Goal: Task Accomplishment & Management: Manage account settings

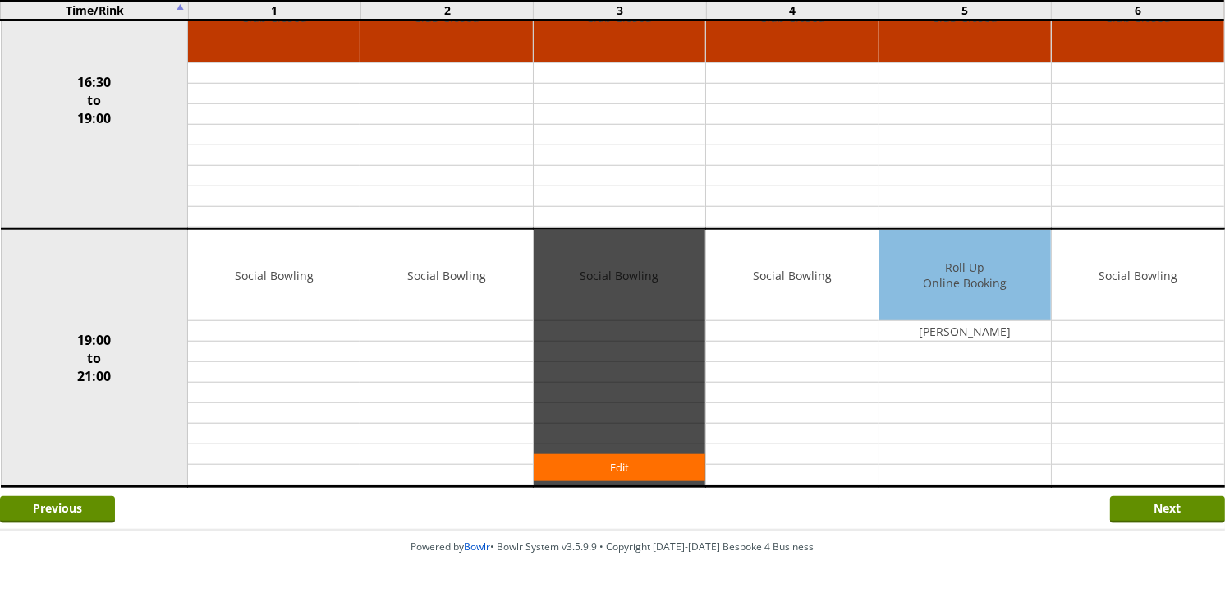
scroll to position [1276, 0]
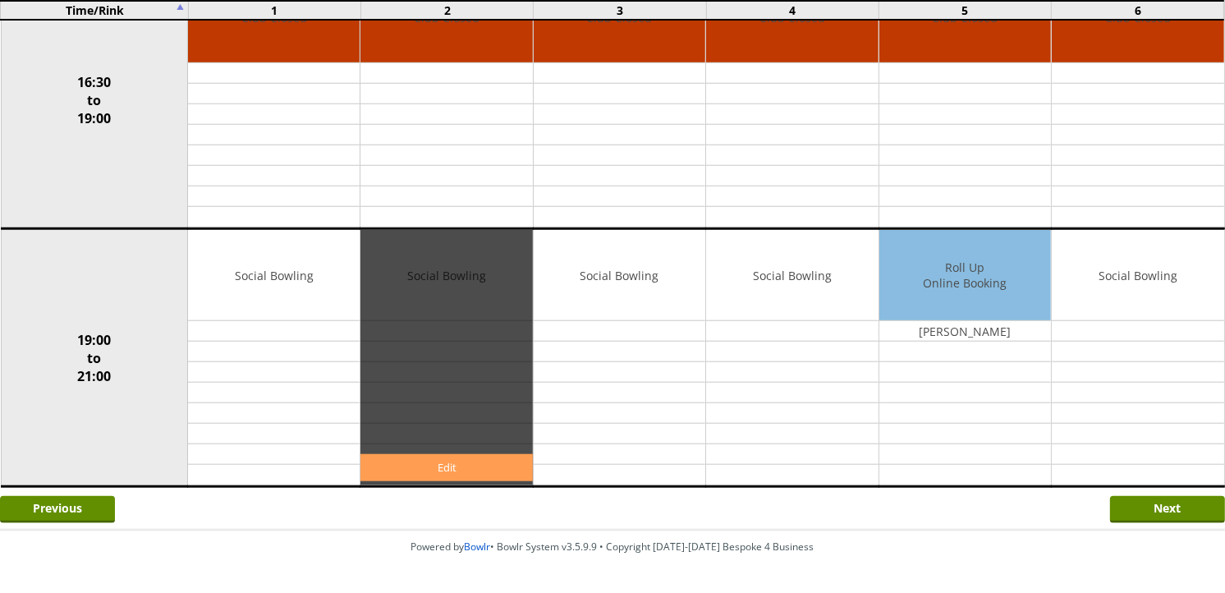
click at [509, 466] on link "Edit" at bounding box center [446, 467] width 172 height 27
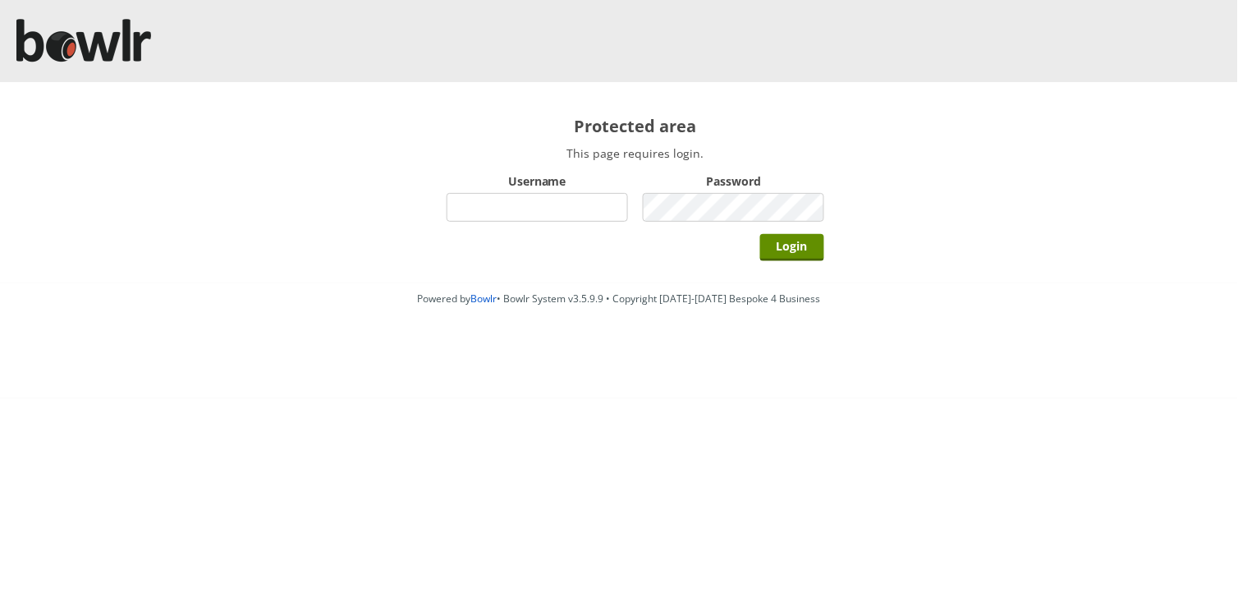
type input "hornseaindoorbowlsclub"
click at [760, 234] on input "Login" at bounding box center [792, 247] width 64 height 27
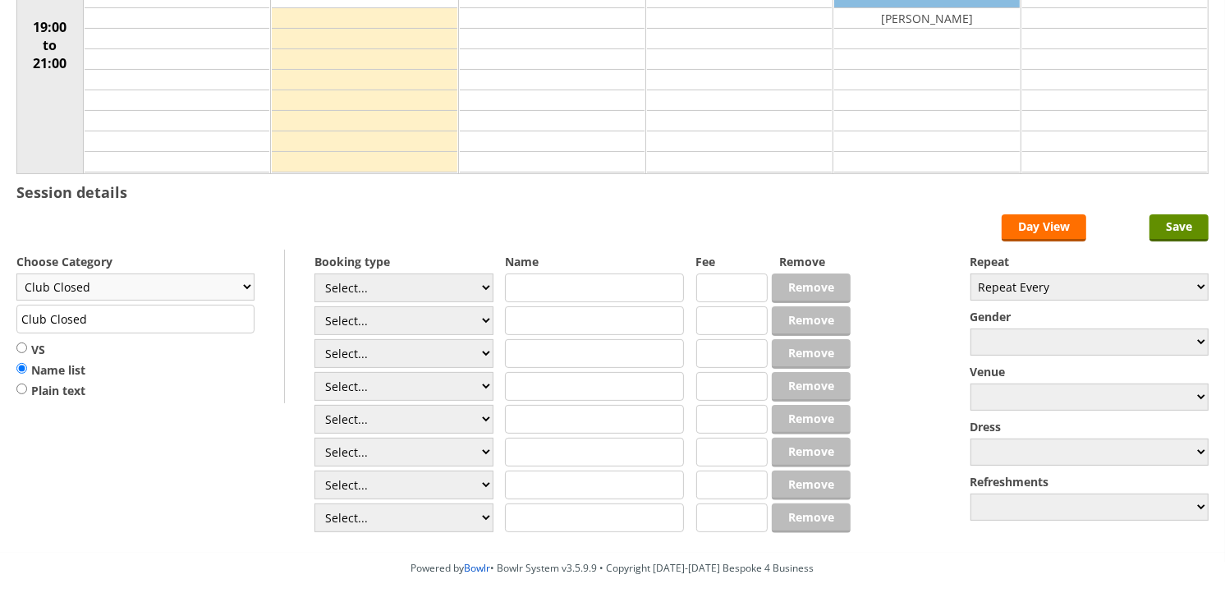
scroll to position [273, 0]
click at [218, 282] on select "Club Closed Singles League Triples League Pairs League Friendly Social Bowling …" at bounding box center [135, 286] width 238 height 27
select select "119"
click at [16, 274] on select "Club Closed Singles League Triples League Pairs League Friendly Social Bowling …" at bounding box center [135, 286] width 238 height 27
type input "Social Bowling"
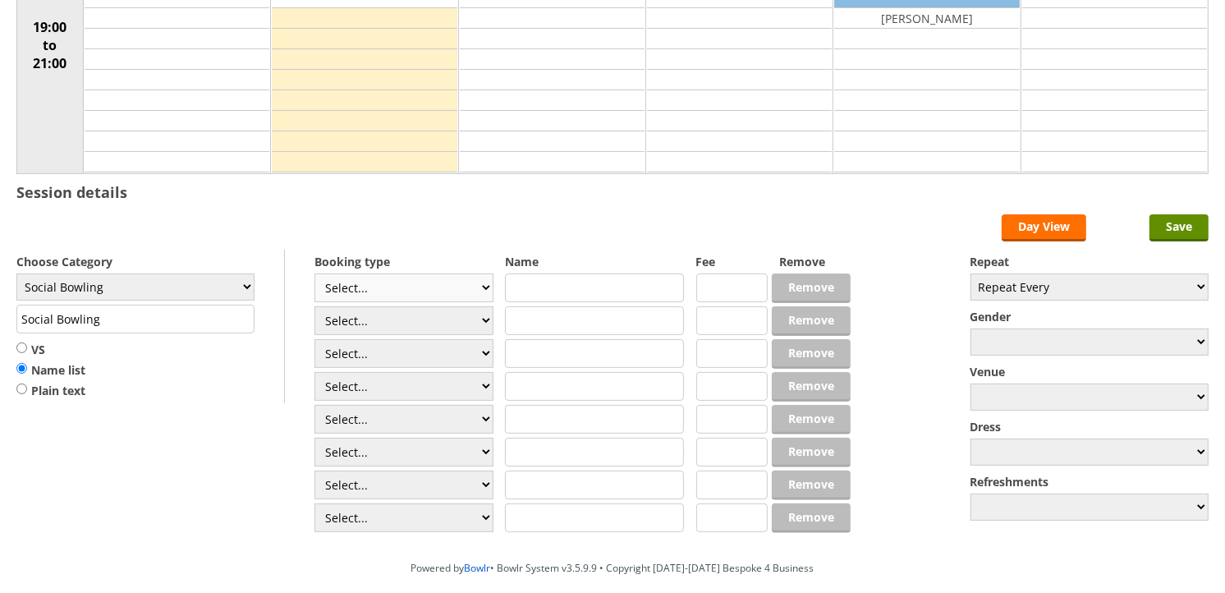
click at [373, 282] on select "Select... Club Competition (Member) Club Competition (Visitor) National (Member…" at bounding box center [403, 287] width 179 height 29
select select "1_54"
click at [314, 274] on select "Select... Club Competition (Member) Club Competition (Visitor) National (Member…" at bounding box center [403, 287] width 179 height 29
type input "3.0000"
click at [392, 314] on select "Select... Club Competition (Member) Club Competition (Visitor) National (Member…" at bounding box center [403, 320] width 179 height 29
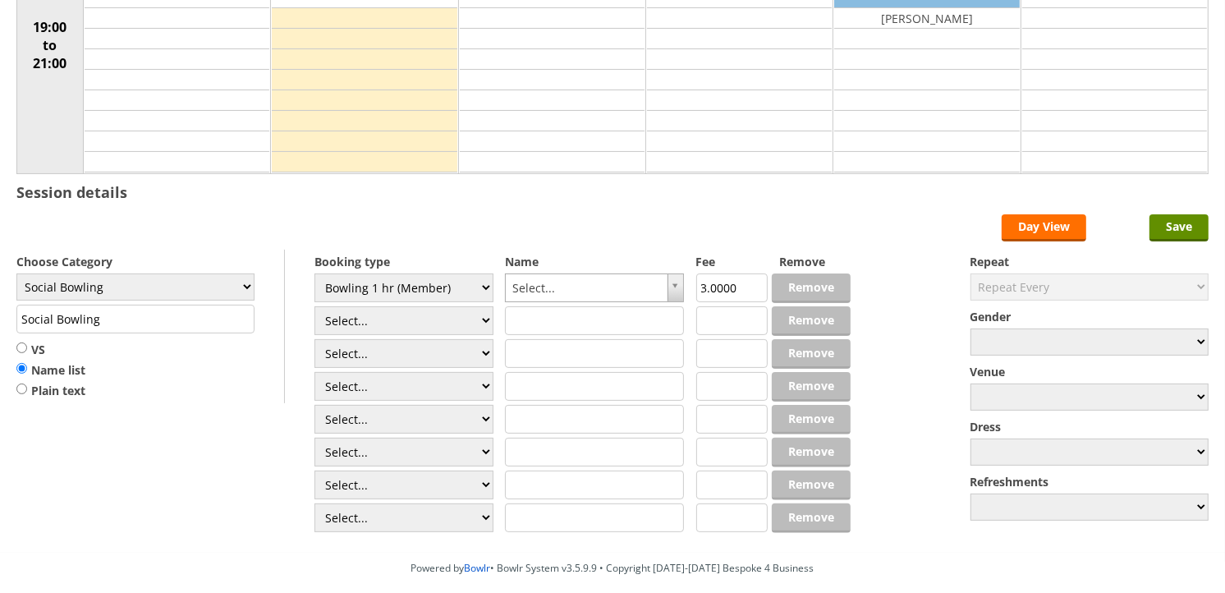
select select "1_54"
click at [314, 307] on select "Select... Club Competition (Member) Club Competition (Visitor) National (Member…" at bounding box center [403, 320] width 179 height 29
type input "3.0000"
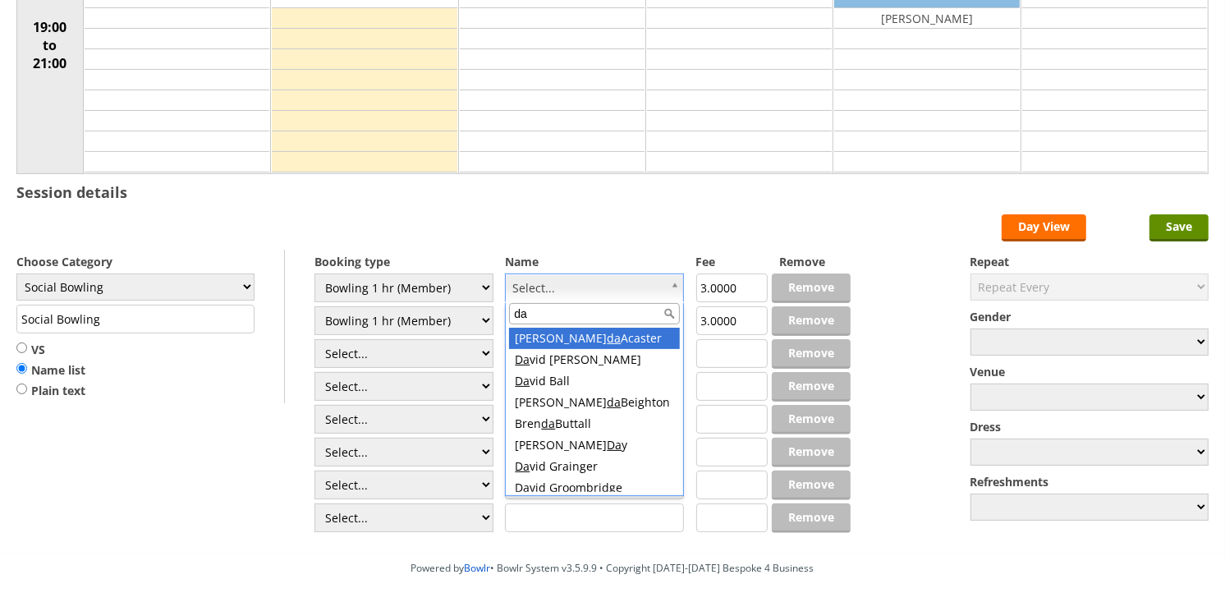
type input "dan"
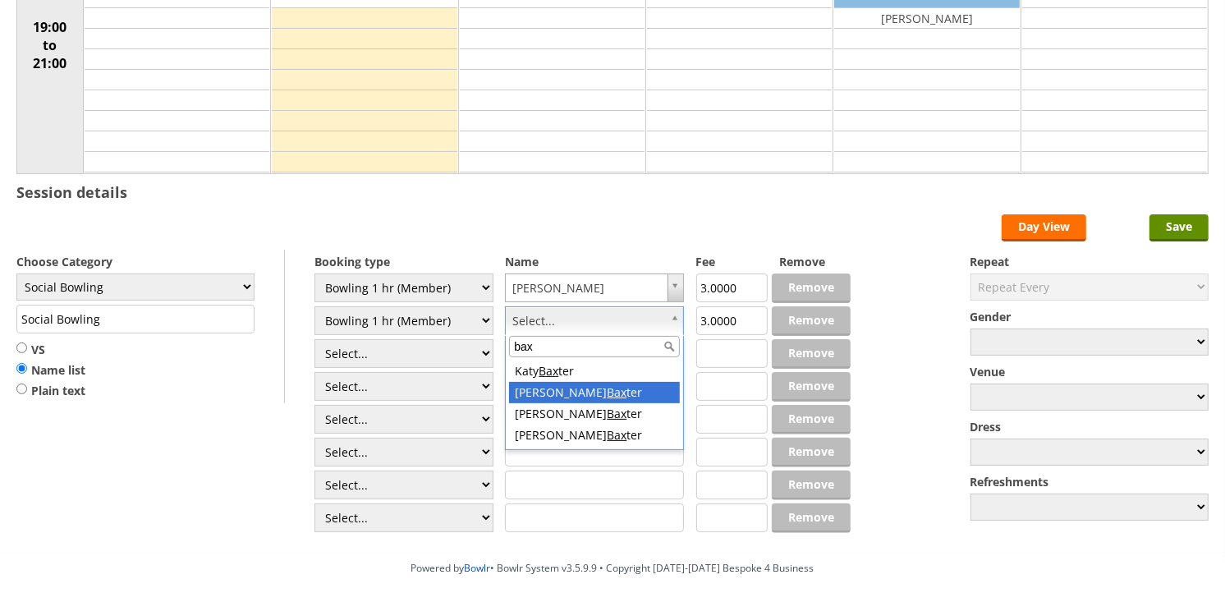
type input "bax"
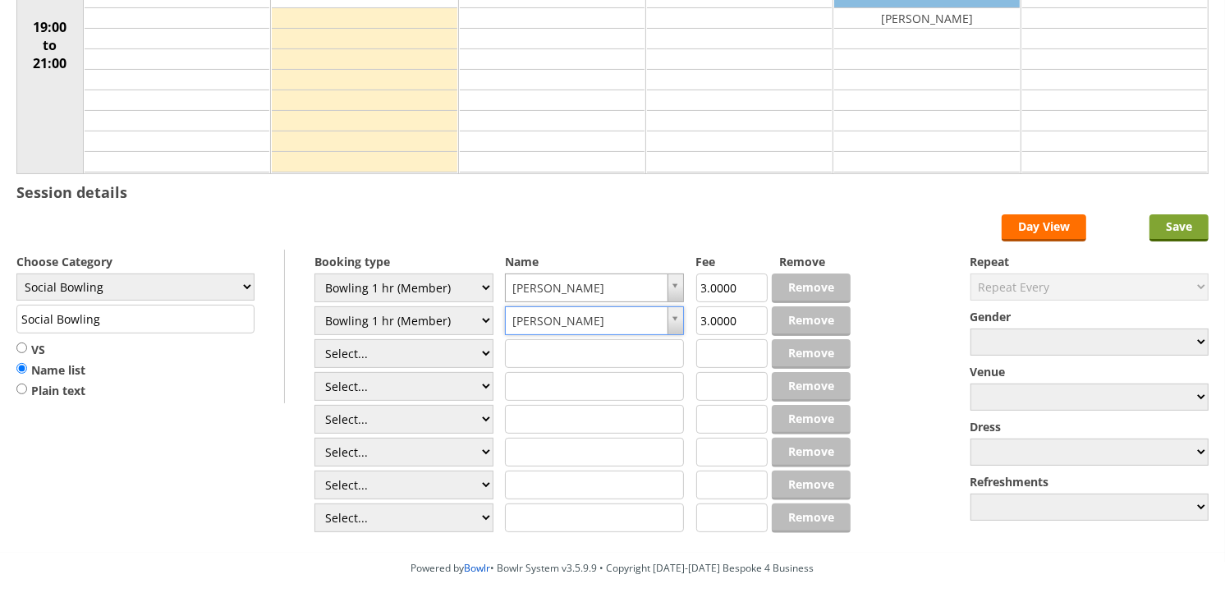
click at [1162, 223] on input "Save" at bounding box center [1178, 227] width 59 height 27
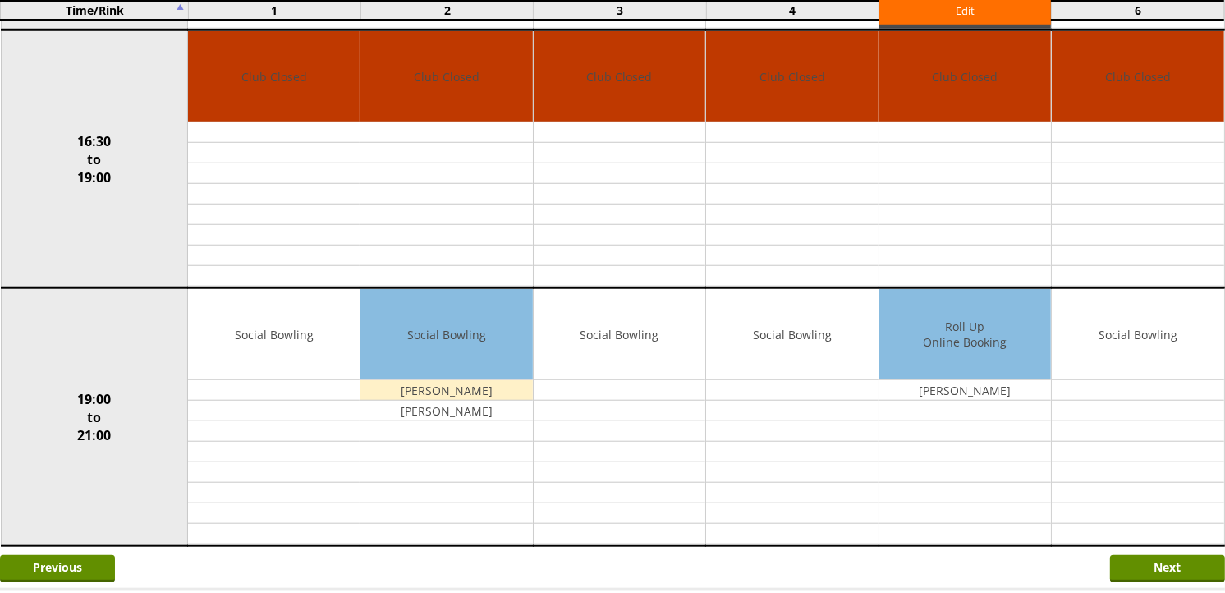
scroll to position [1328, 0]
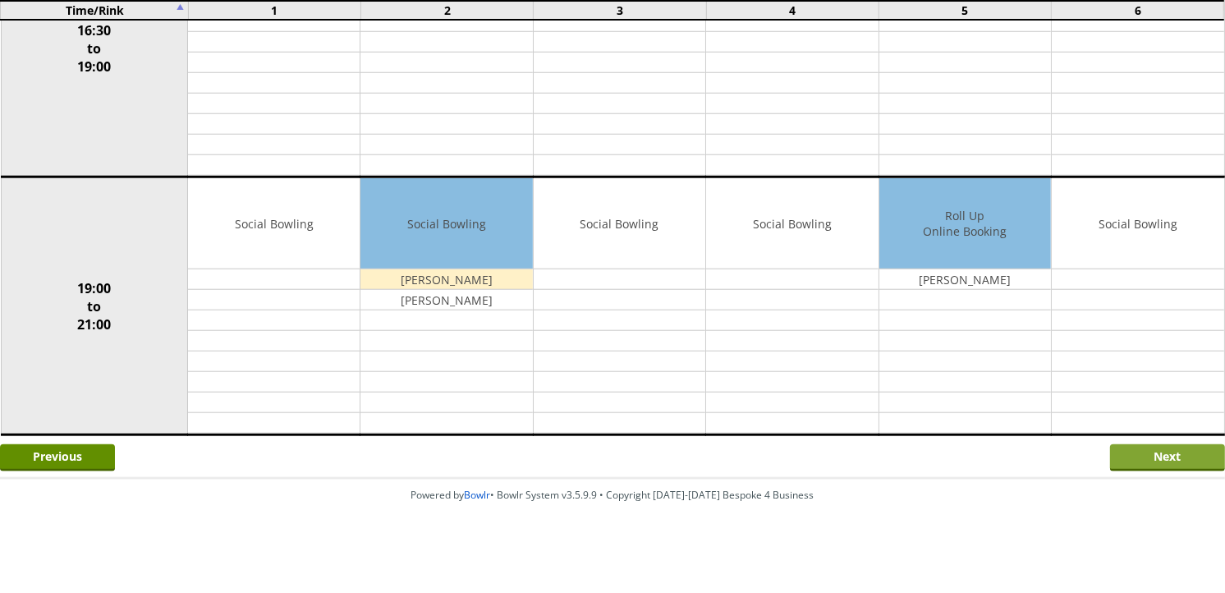
click at [1215, 455] on input "Next" at bounding box center [1167, 457] width 115 height 27
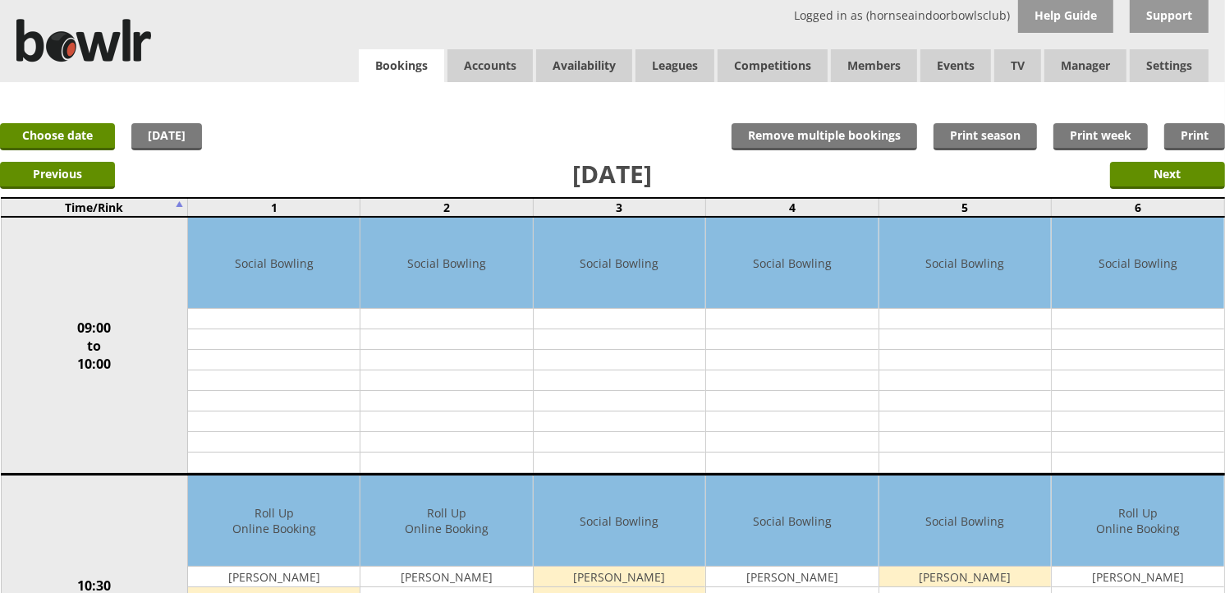
click at [421, 72] on link "Bookings" at bounding box center [401, 66] width 85 height 34
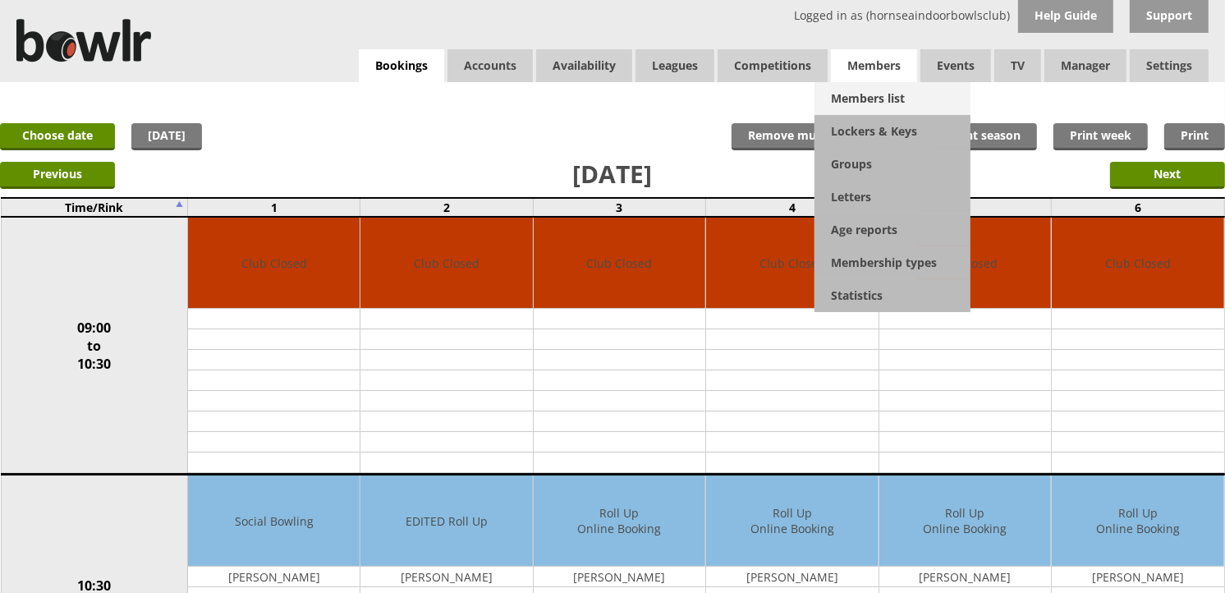
click at [890, 94] on link "Members list" at bounding box center [892, 98] width 156 height 33
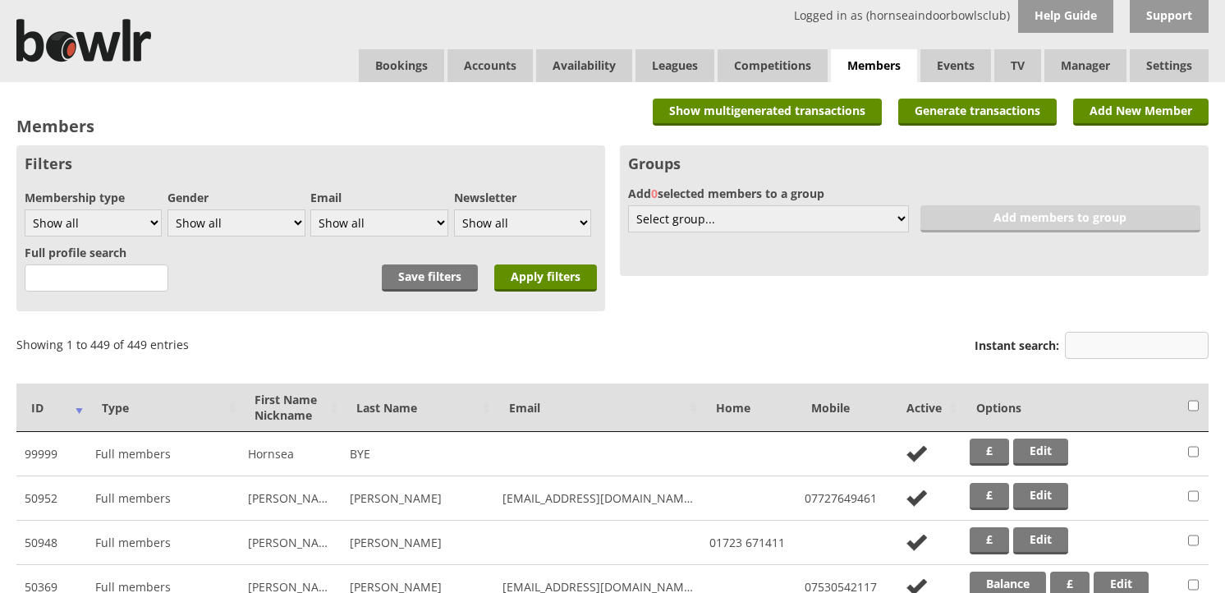
click at [1120, 335] on input "Instant search:" at bounding box center [1137, 345] width 144 height 27
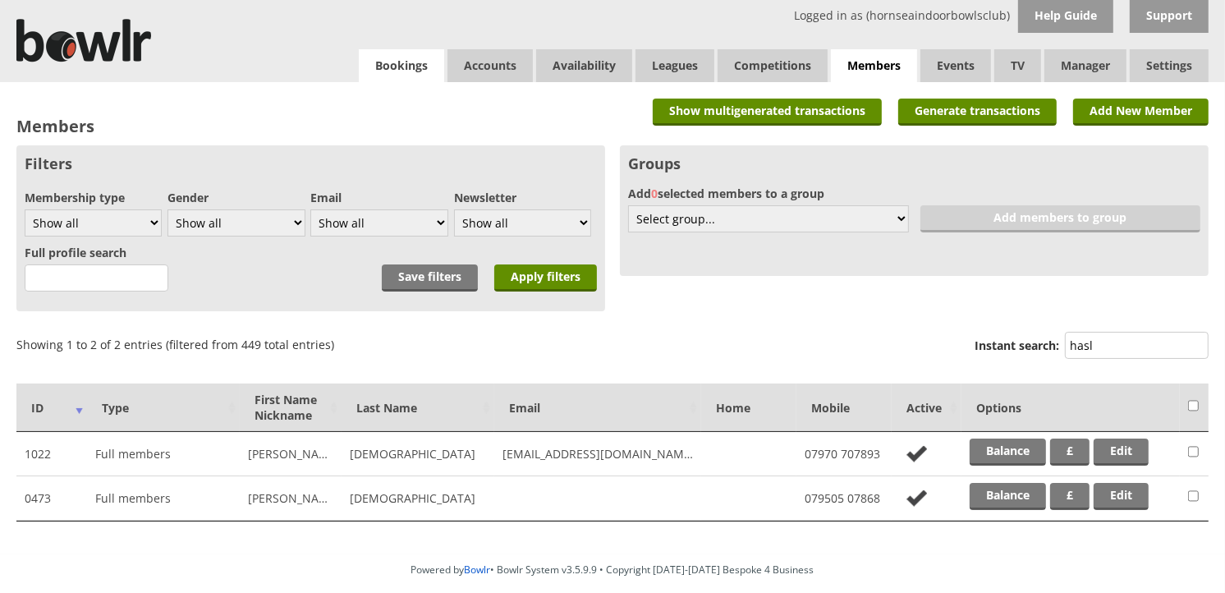
type input "hasl"
click at [369, 62] on link "Bookings" at bounding box center [401, 65] width 85 height 33
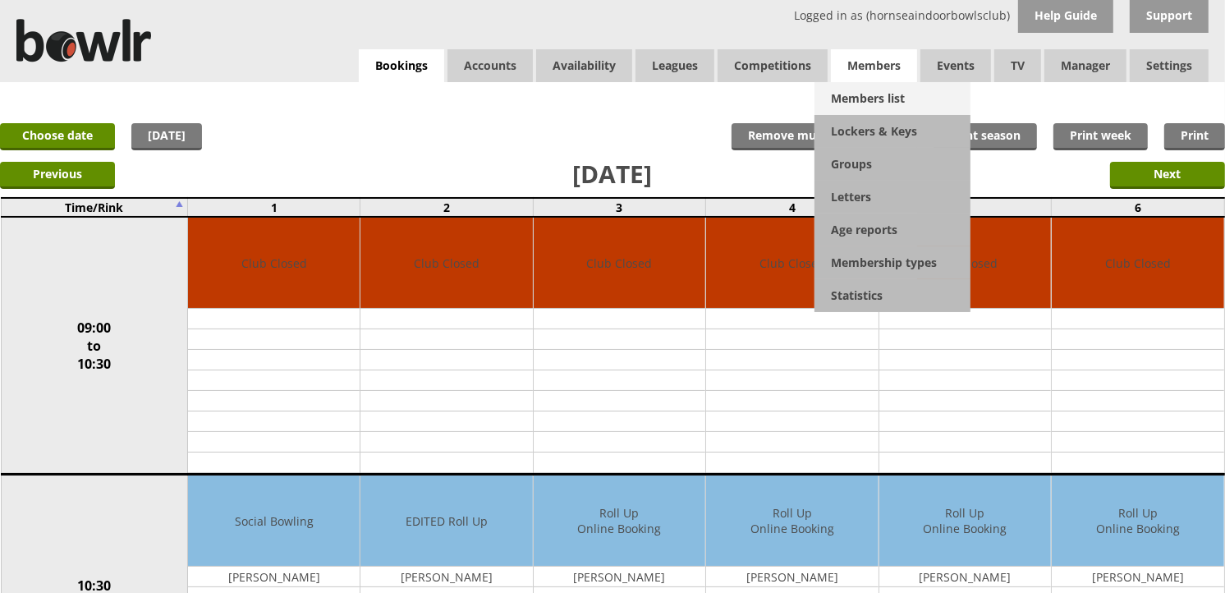
click at [863, 102] on link "Members list" at bounding box center [892, 98] width 156 height 33
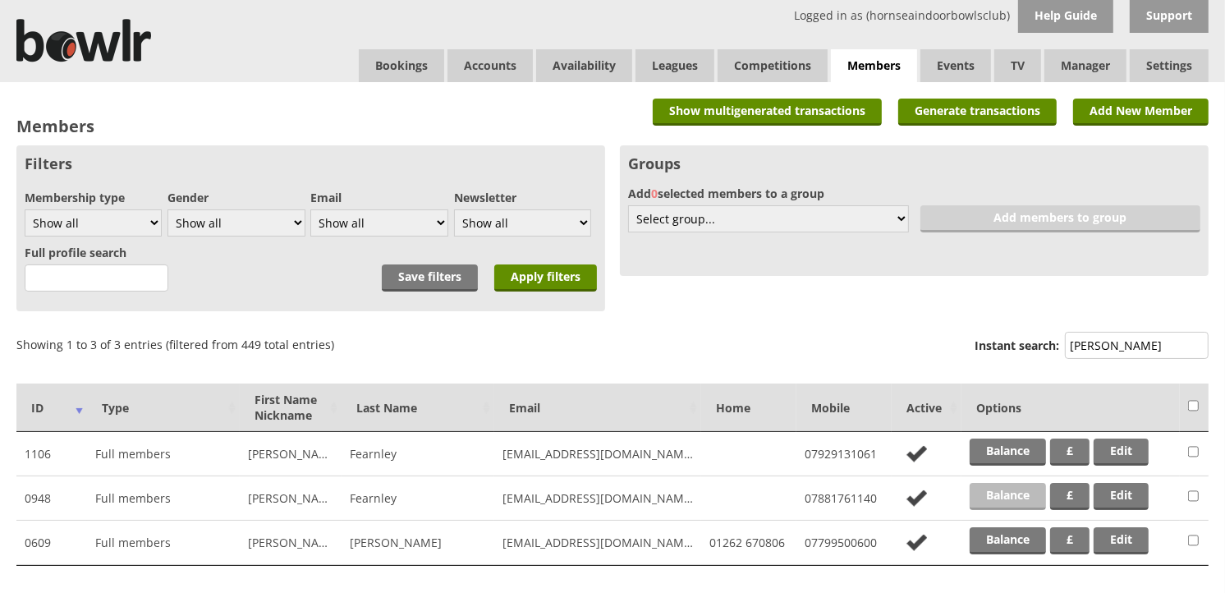
type input "[PERSON_NAME]"
click at [992, 496] on link "Balance" at bounding box center [1007, 496] width 76 height 27
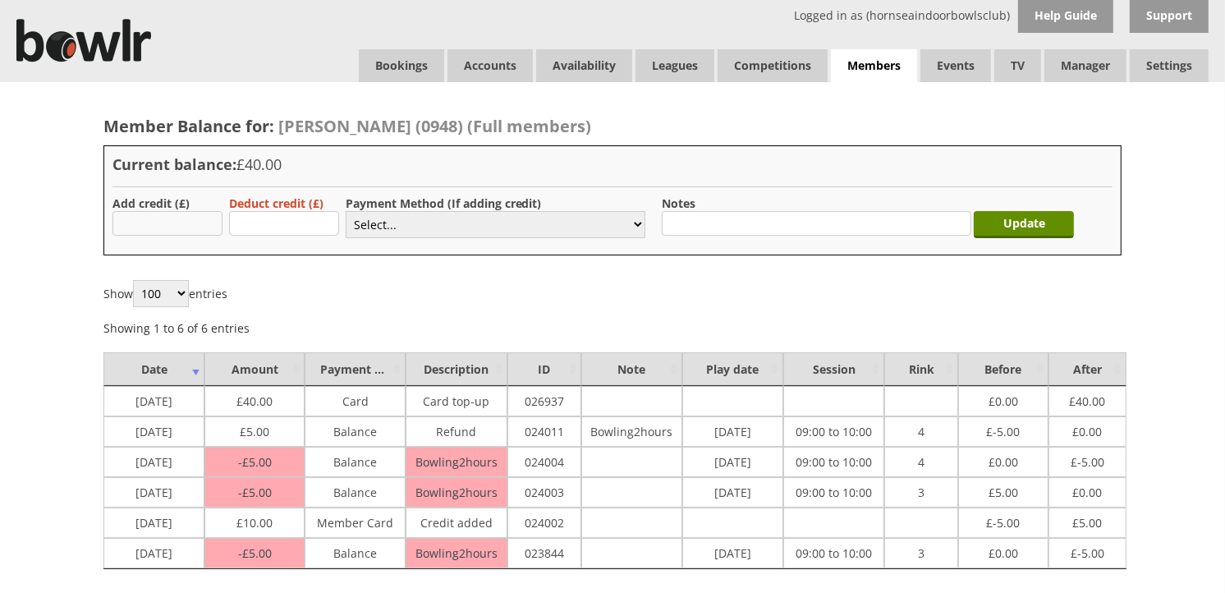
click at [207, 211] on input "text" at bounding box center [167, 223] width 110 height 25
type input "5.00"
click at [357, 218] on select "Select... Cash Card Cheque Bank Transfer Other Member Card Gift Voucher Balance" at bounding box center [496, 224] width 300 height 27
select select "6"
click at [346, 211] on select "Select... Cash Card Cheque Bank Transfer Other Member Card Gift Voucher Balance" at bounding box center [496, 224] width 300 height 27
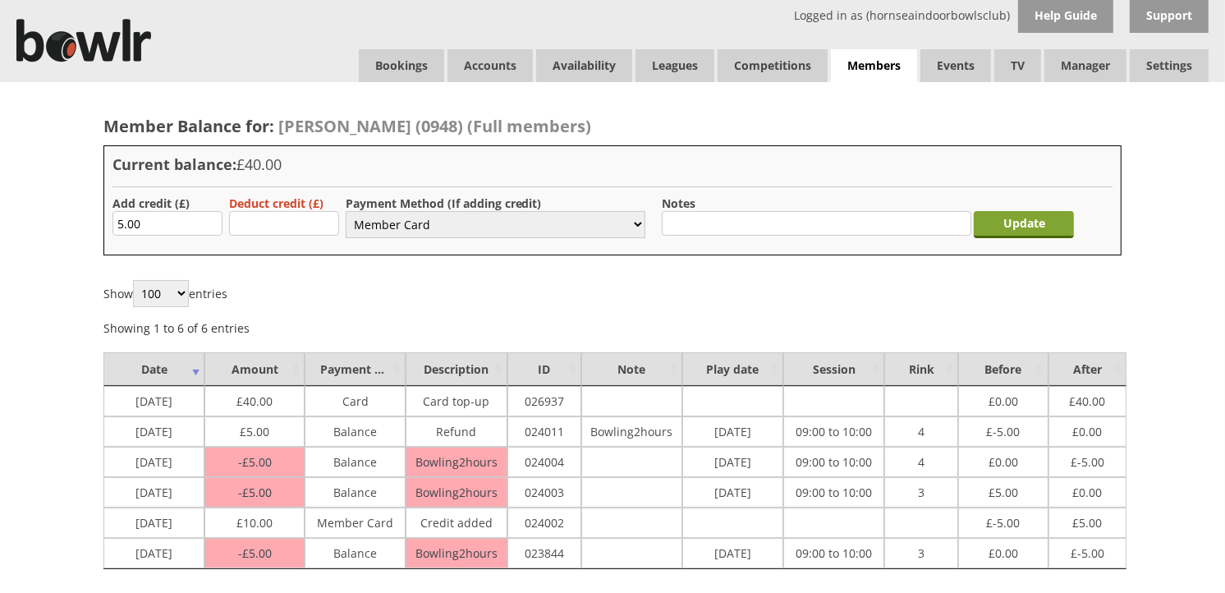
click at [993, 212] on input "Update" at bounding box center [1023, 224] width 100 height 27
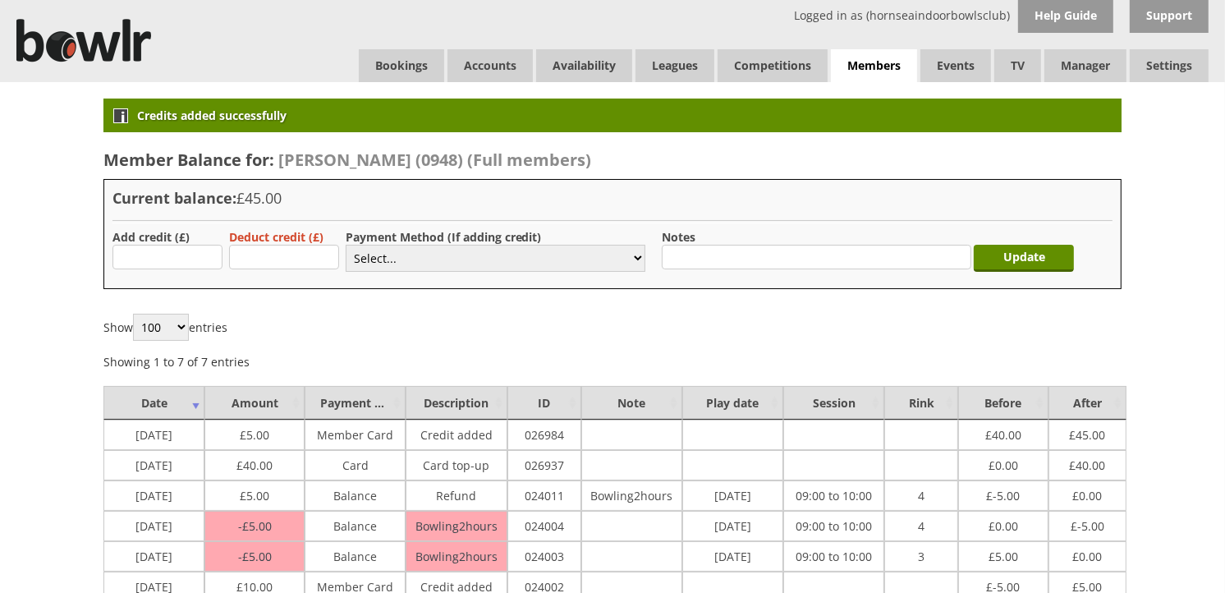
click at [382, 47] on div "Logged in as (hornseaindoorbowlsclub) Help Guide Support Bookings Accounts Rink…" at bounding box center [612, 41] width 1225 height 82
click at [386, 49] on link "Bookings" at bounding box center [401, 65] width 85 height 33
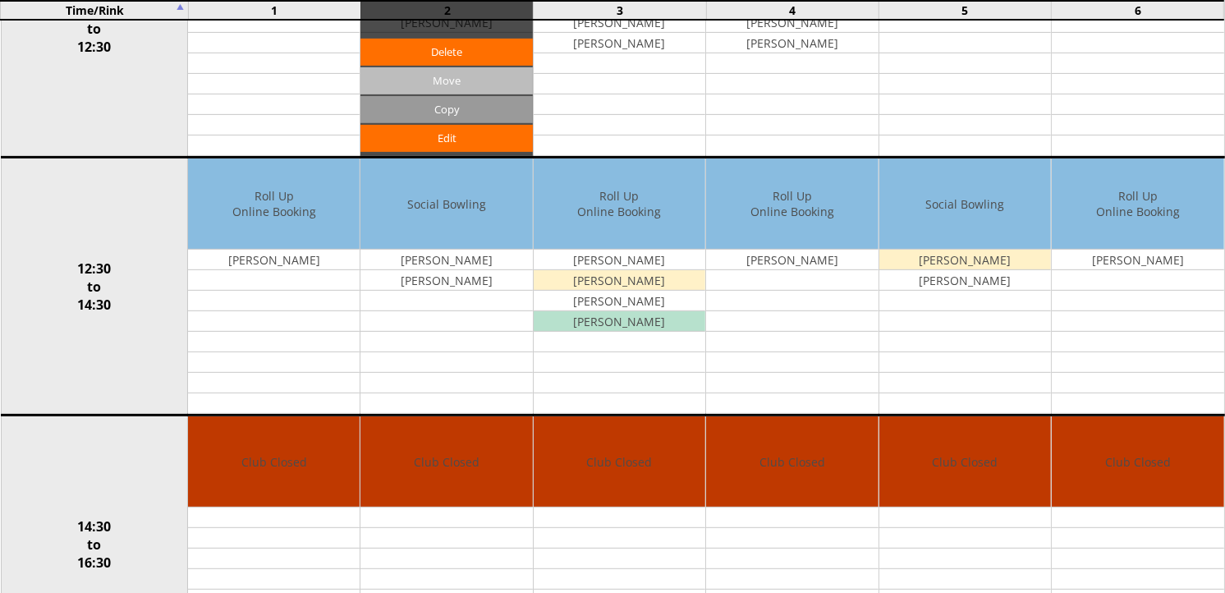
scroll to position [547, 0]
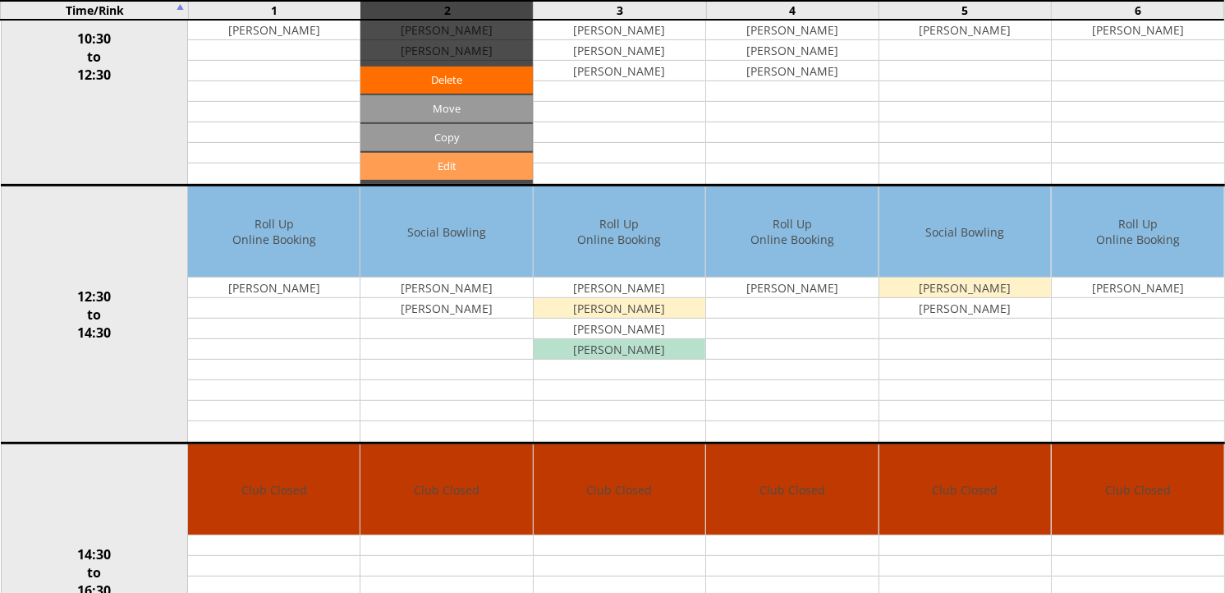
click at [438, 164] on link "Edit" at bounding box center [446, 166] width 172 height 27
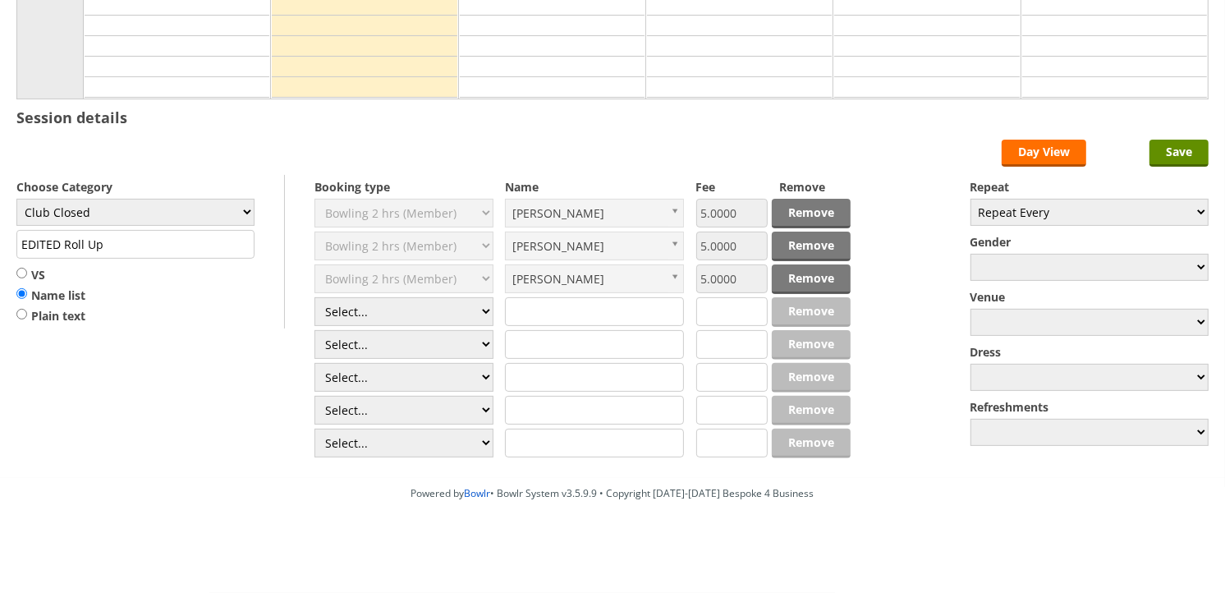
select select "1_50"
click at [314, 297] on select "Select... Club Competition (Member) Club Competition (Visitor) National (Member…" at bounding box center [403, 311] width 179 height 29
type input "Club Closed"
type input "5.0000"
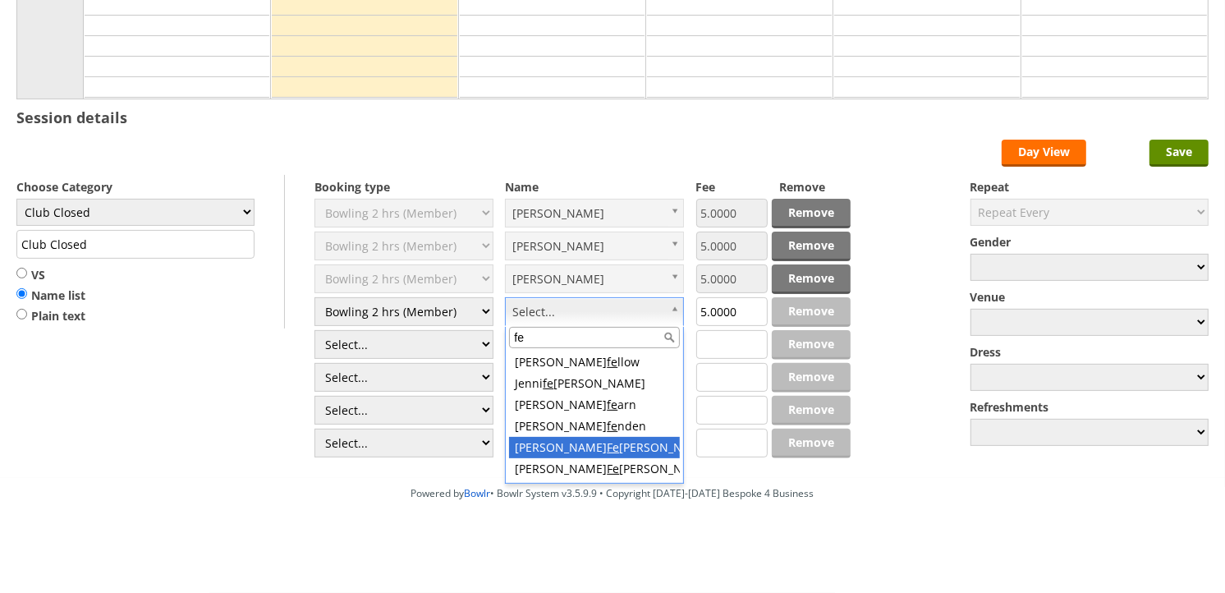
type input "fe"
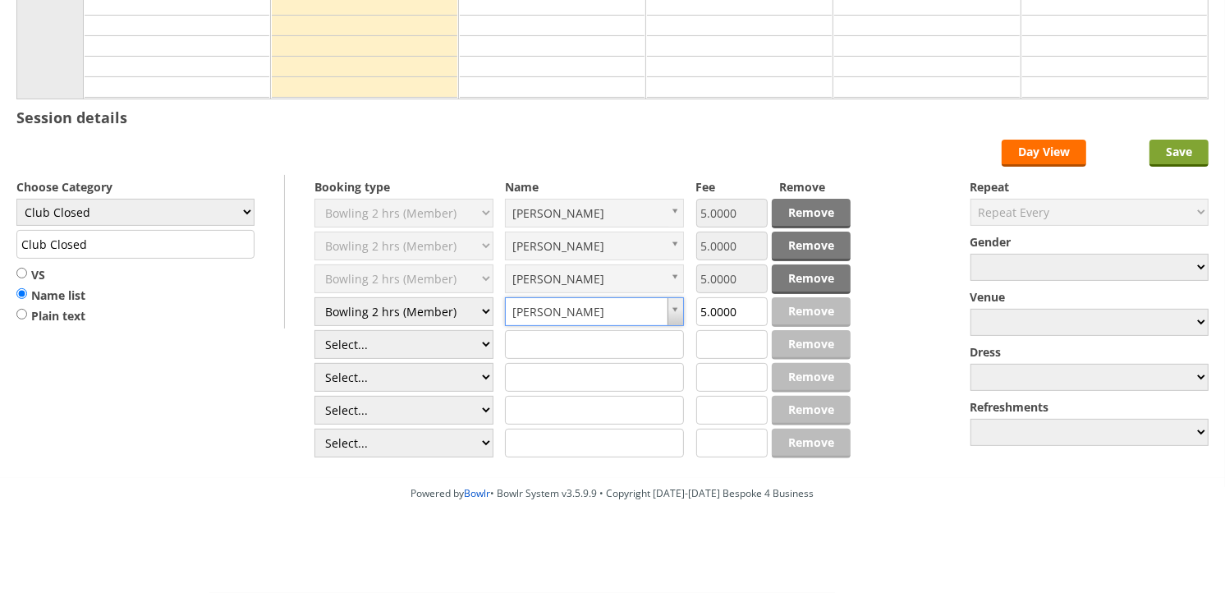
click at [1171, 160] on input "Save" at bounding box center [1178, 153] width 59 height 27
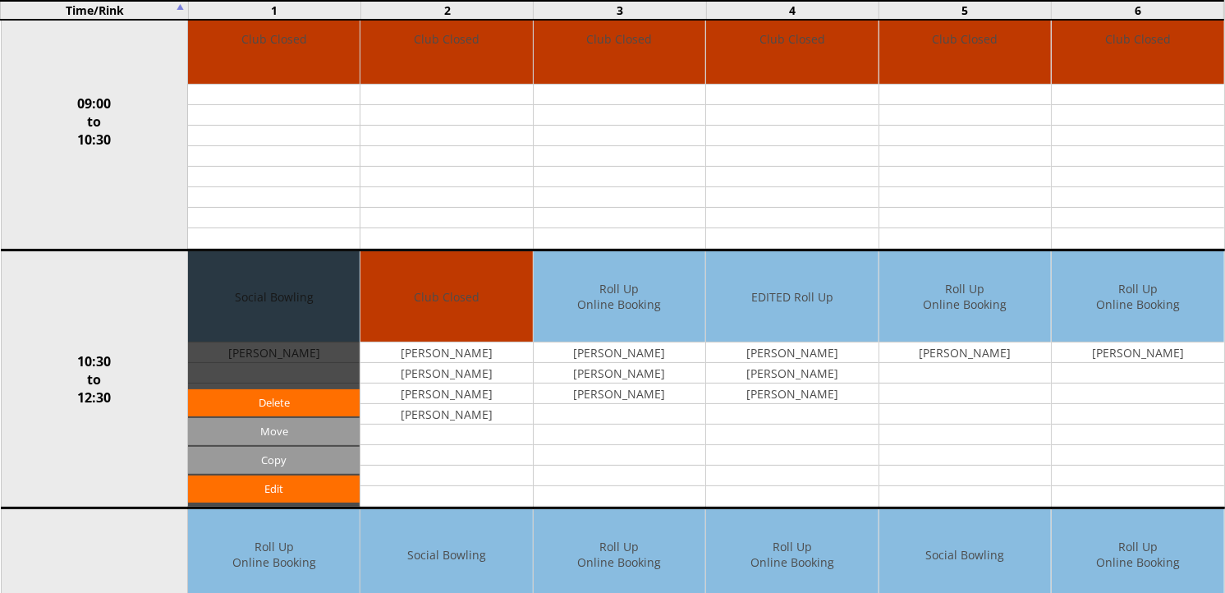
scroll to position [273, 0]
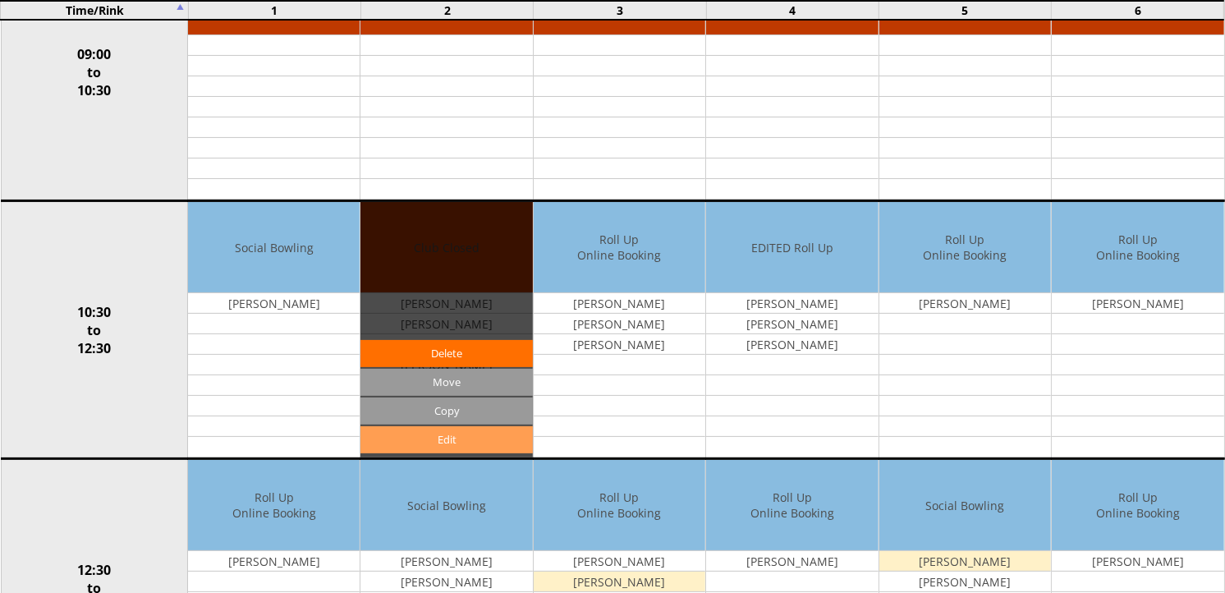
click at [419, 431] on link "Edit" at bounding box center [446, 439] width 172 height 27
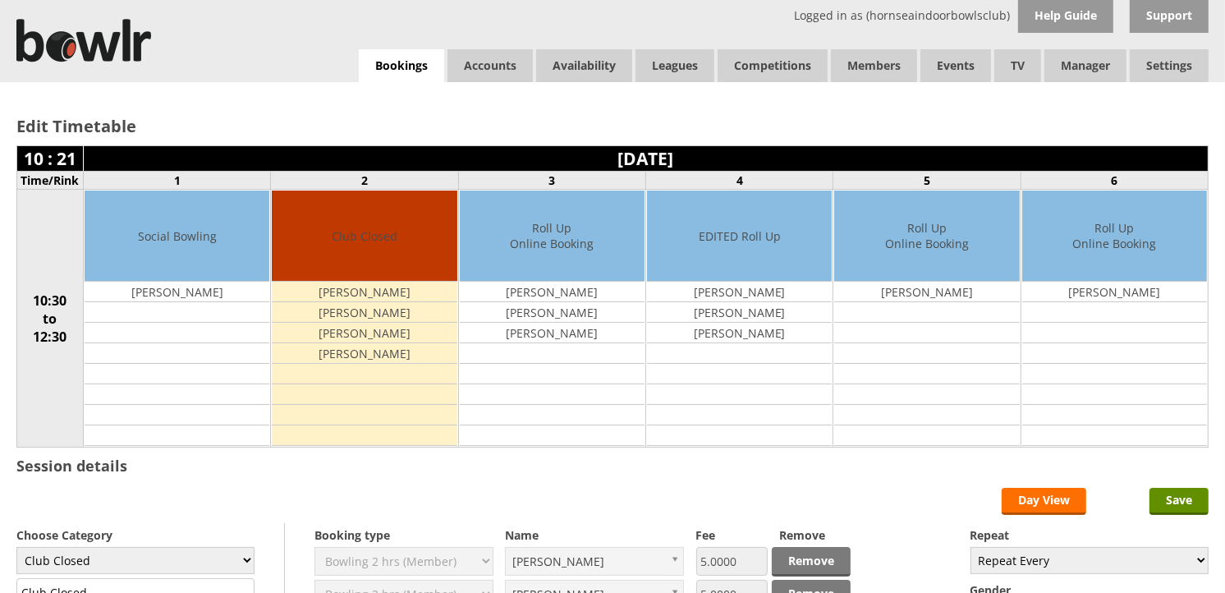
select select "119"
click at [16, 548] on select "Club Closed Singles League Triples League Pairs League Friendly Social Bowling …" at bounding box center [135, 560] width 238 height 27
type input "Social Bowling"
click at [1179, 503] on input "Save" at bounding box center [1178, 501] width 59 height 27
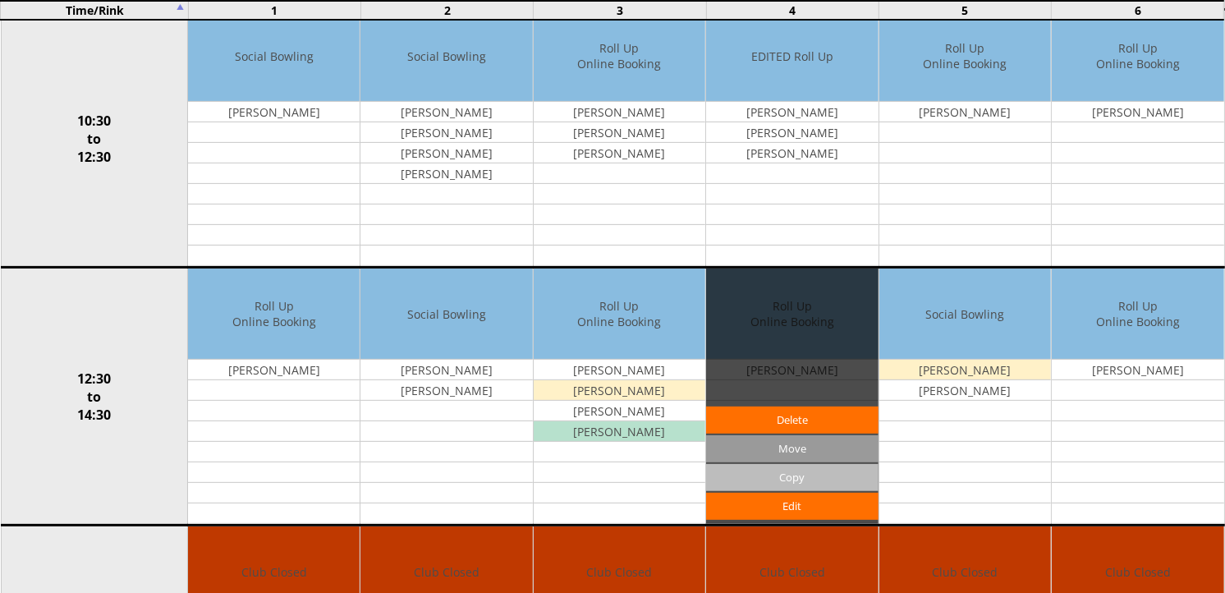
scroll to position [456, 0]
